Goal: Navigation & Orientation: Understand site structure

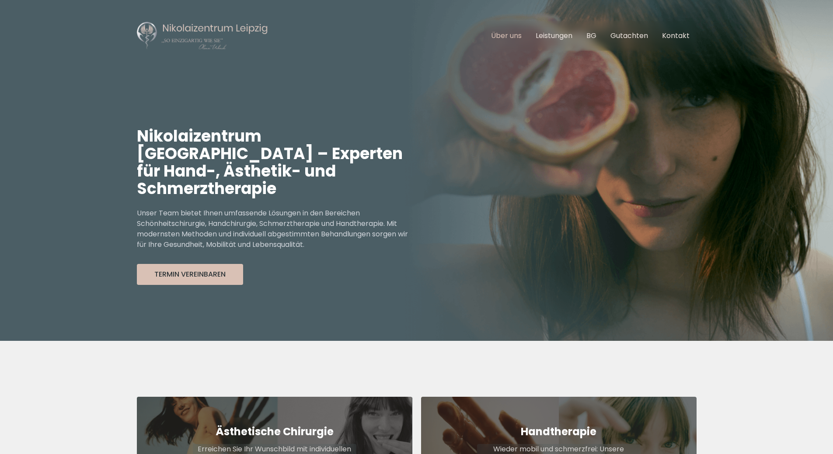
click at [513, 38] on link "Über uns" at bounding box center [506, 36] width 31 height 10
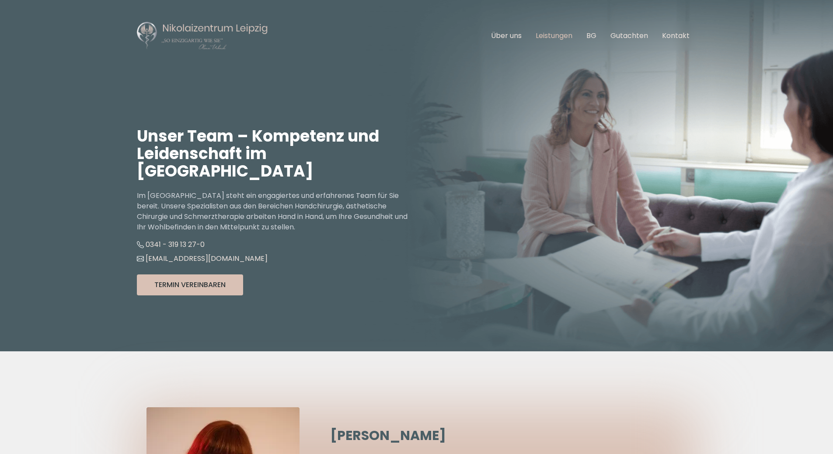
click at [545, 36] on link "Leistungen" at bounding box center [553, 36] width 37 height 10
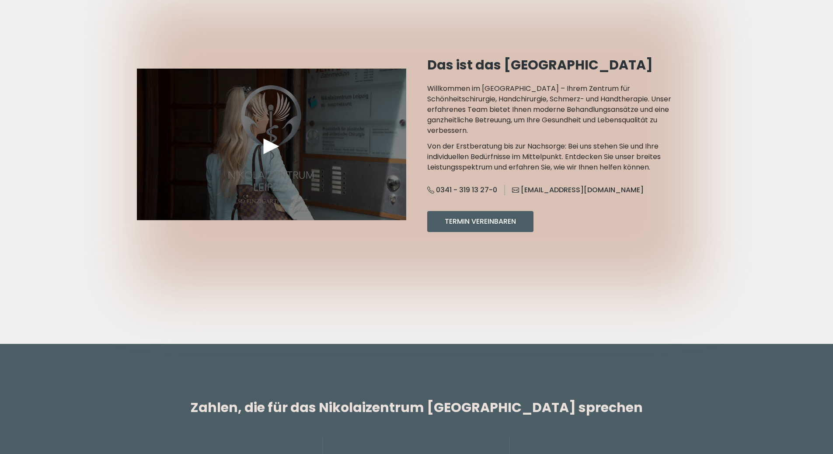
scroll to position [979, 0]
